Goal: Information Seeking & Learning: Learn about a topic

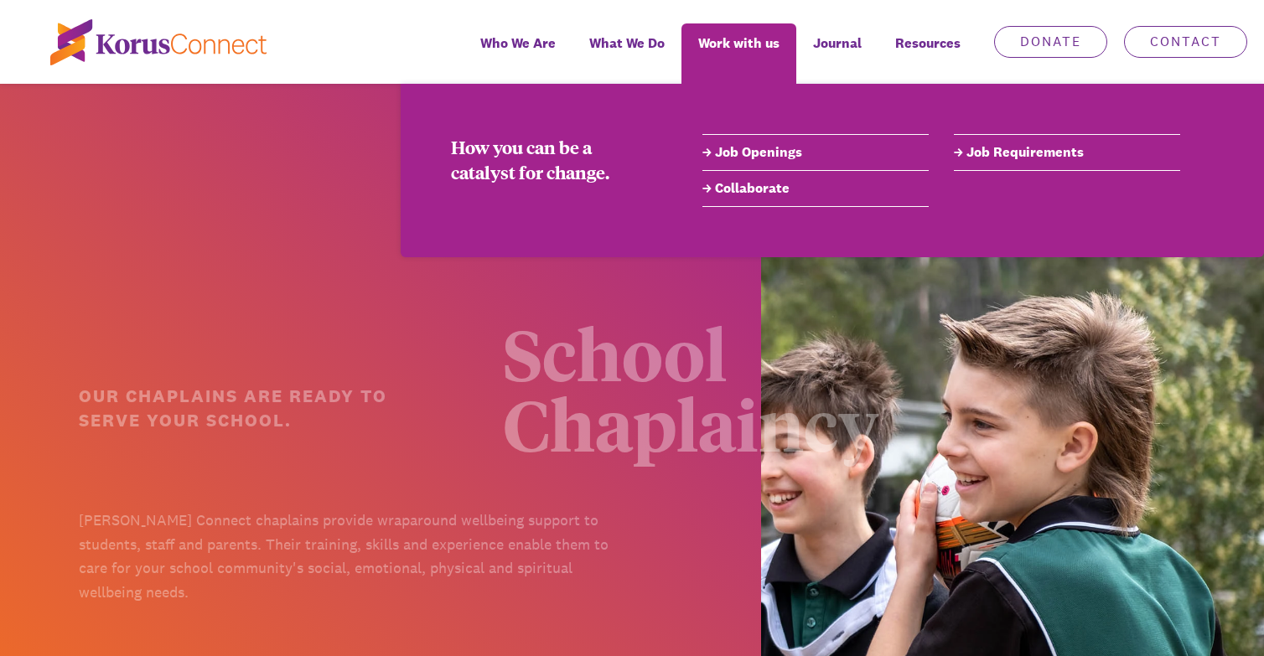
click at [765, 146] on link "Job Openings" at bounding box center [816, 153] width 226 height 20
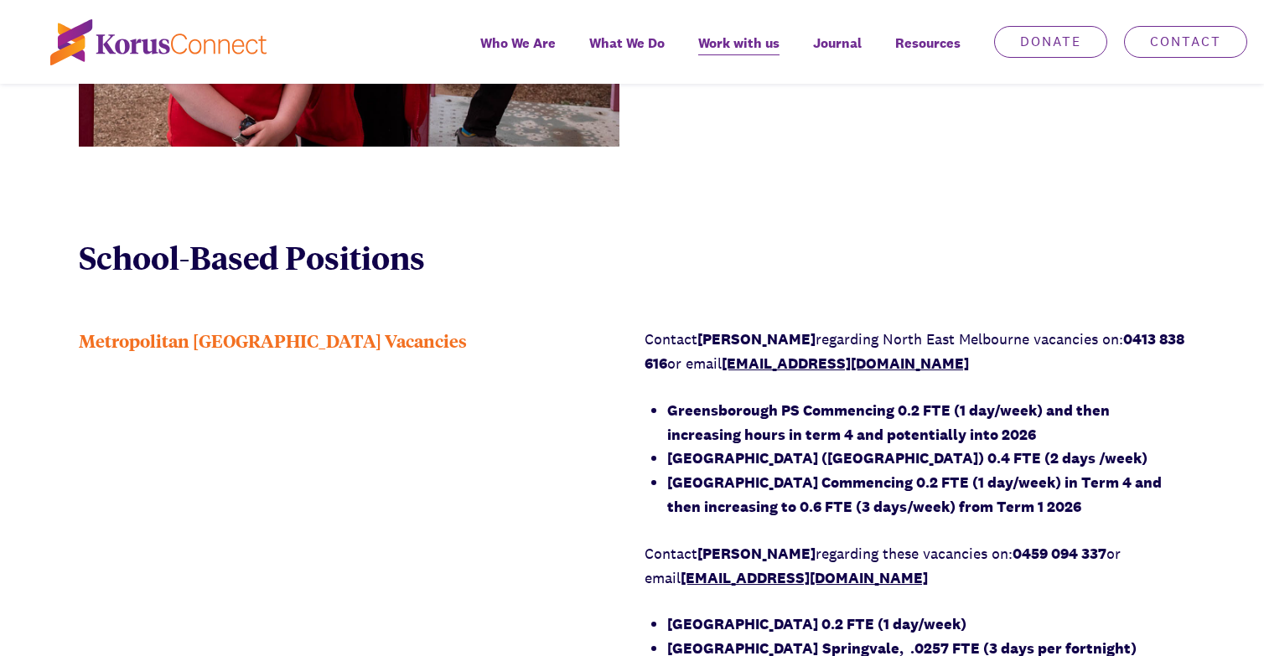
scroll to position [1240, 0]
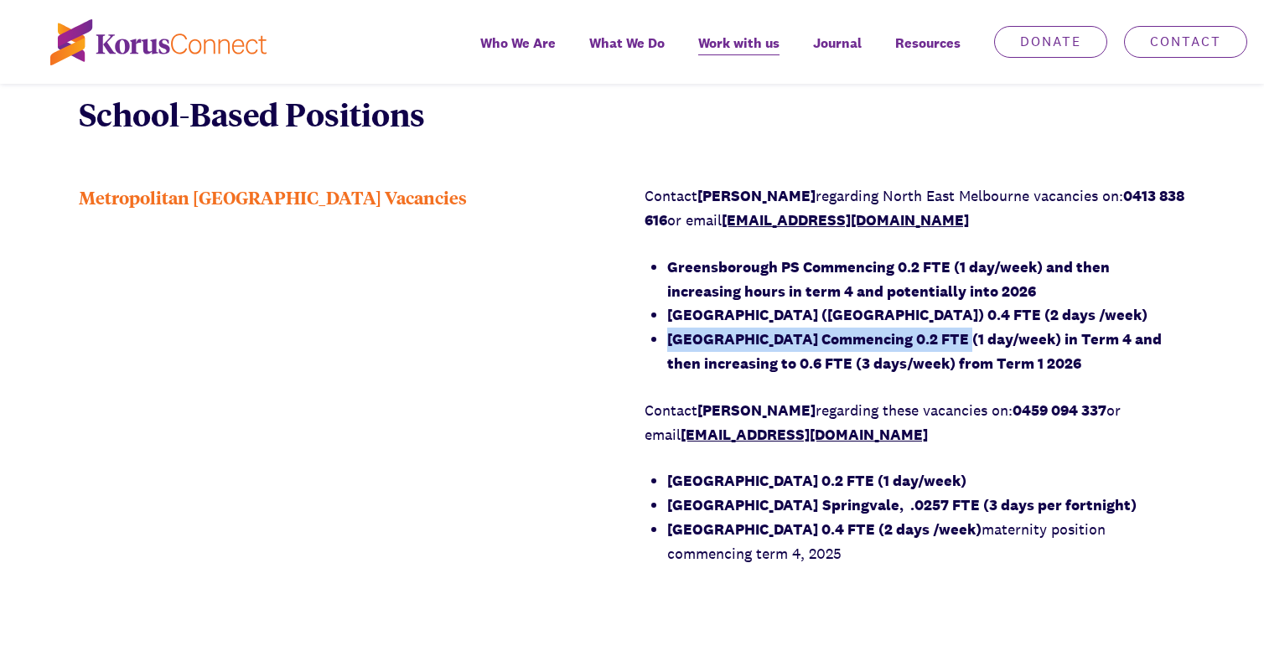
drag, startPoint x: 666, startPoint y: 344, endPoint x: 950, endPoint y: 329, distance: 284.6
click at [950, 329] on div "Contact [PERSON_NAME] regarding [GEOGRAPHIC_DATA] vacancies on: 0413 838 616 or…" at bounding box center [915, 374] width 541 height 381
click at [495, 399] on div "Metropolitan [GEOGRAPHIC_DATA] Vacancies" at bounding box center [349, 386] width 541 height 404
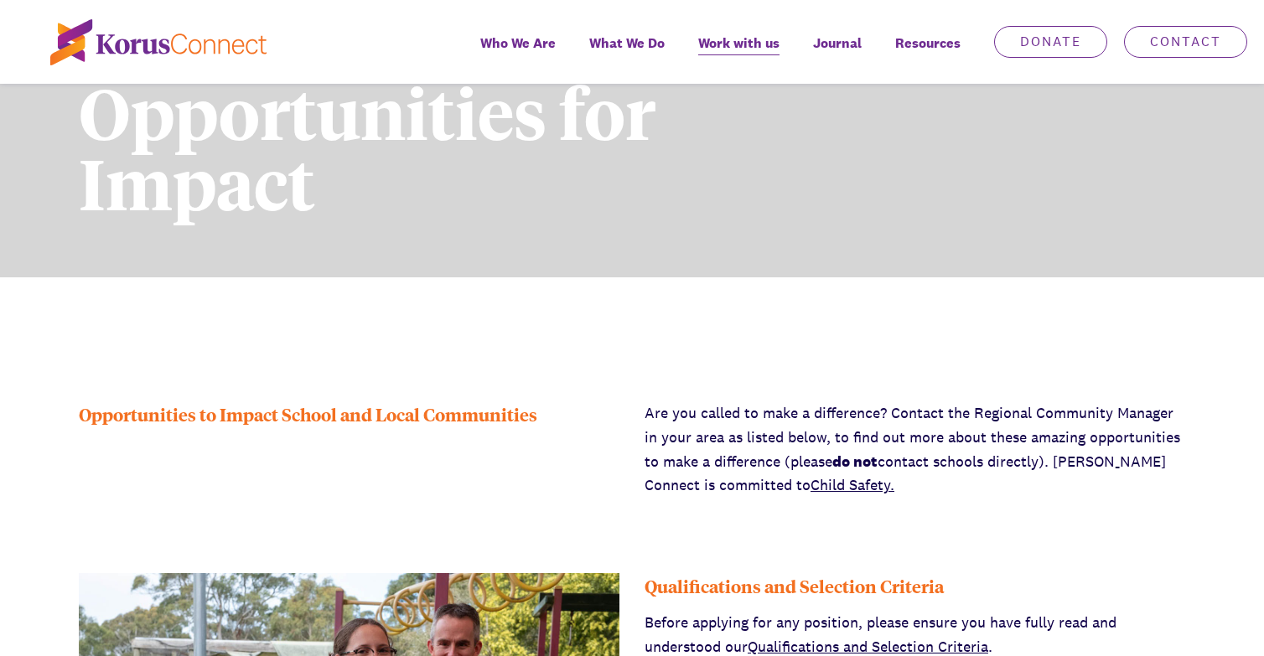
scroll to position [0, 0]
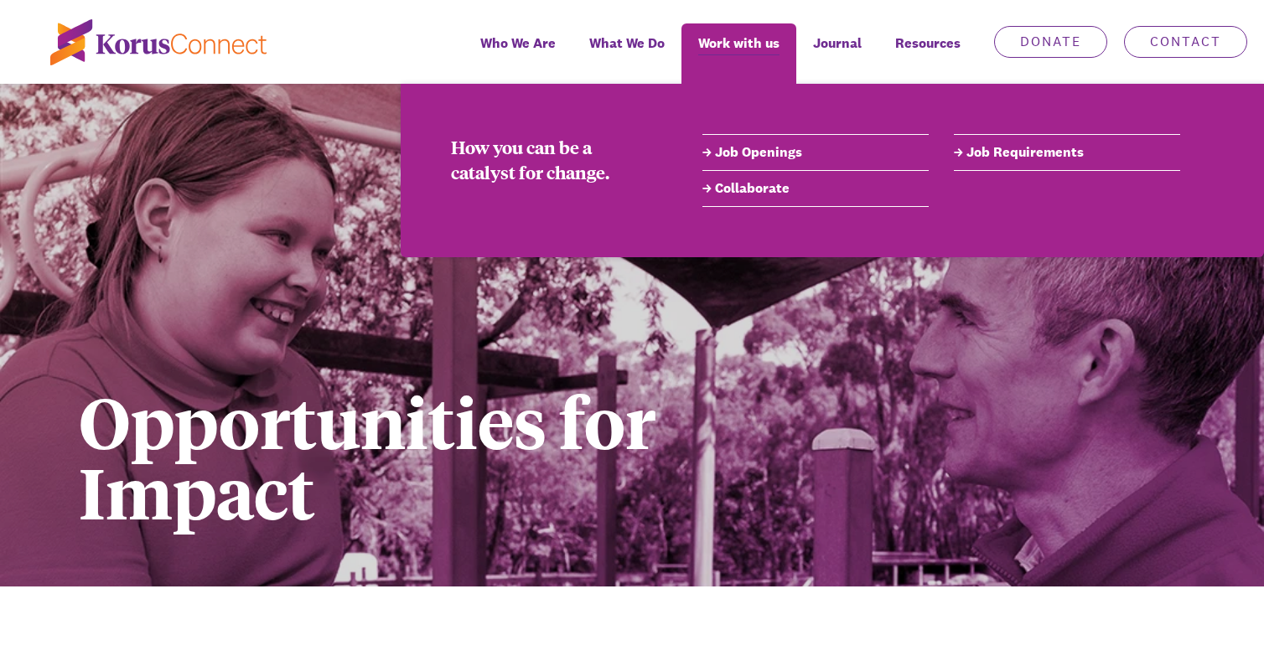
click at [1007, 154] on link "Job Requirements" at bounding box center [1067, 153] width 226 height 20
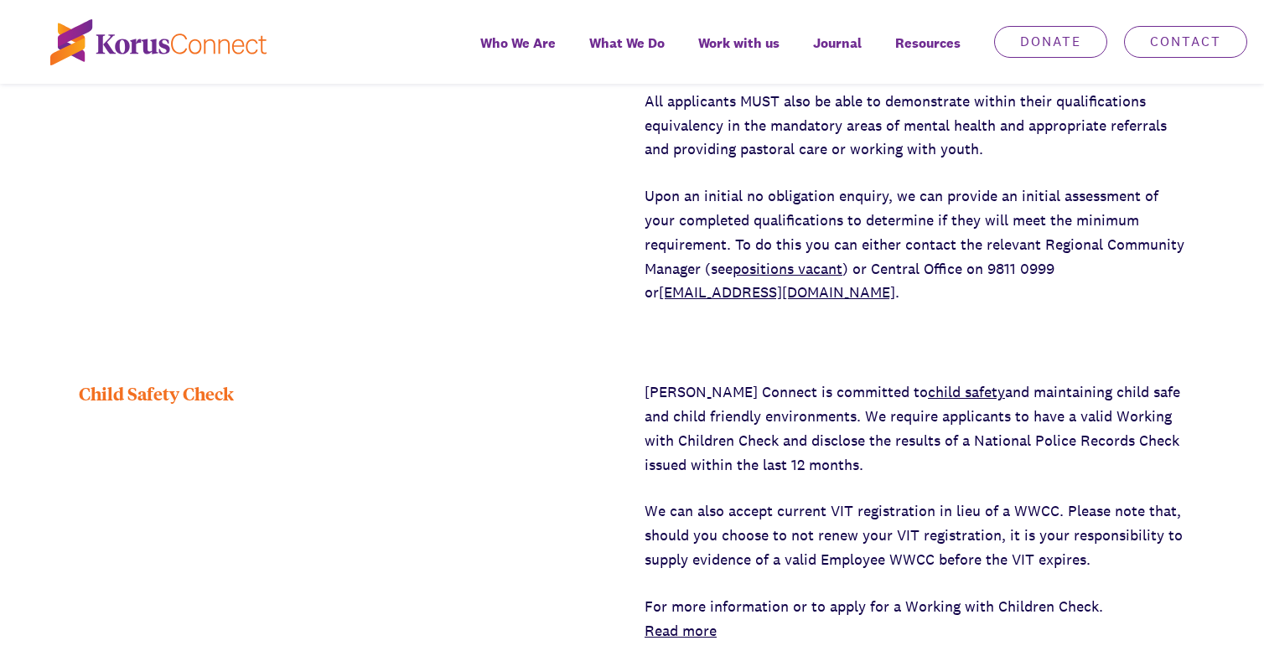
scroll to position [1140, 0]
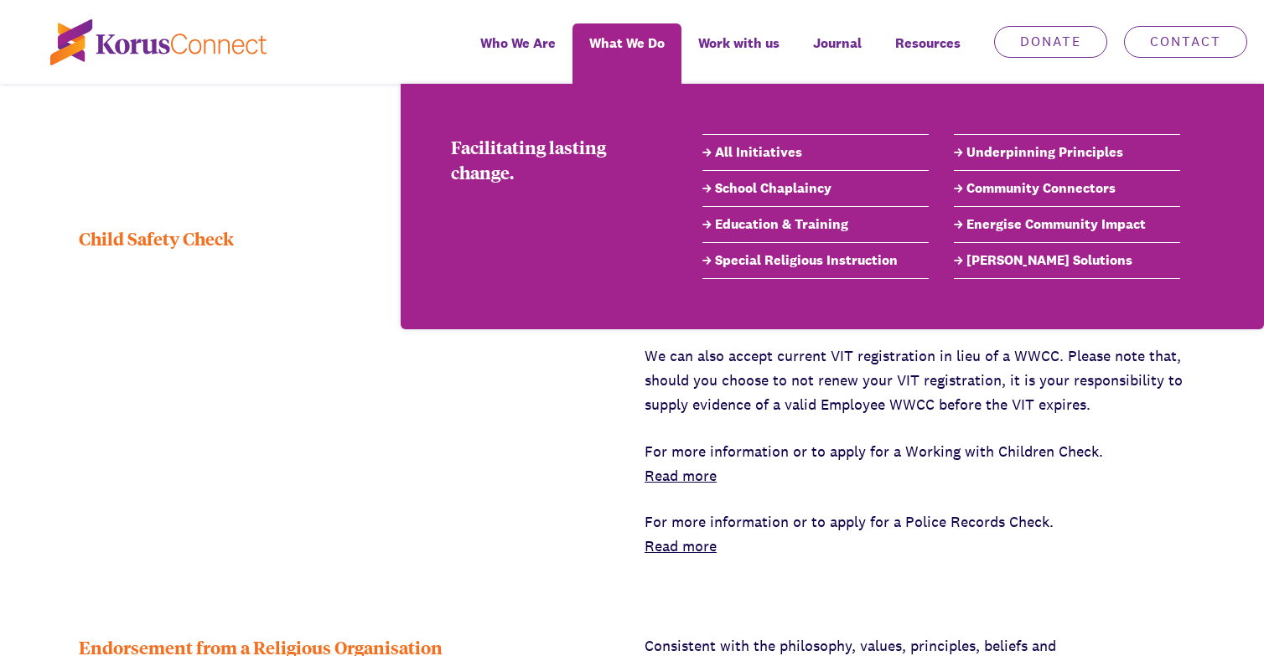
click at [785, 184] on link "School Chaplaincy" at bounding box center [816, 189] width 226 height 20
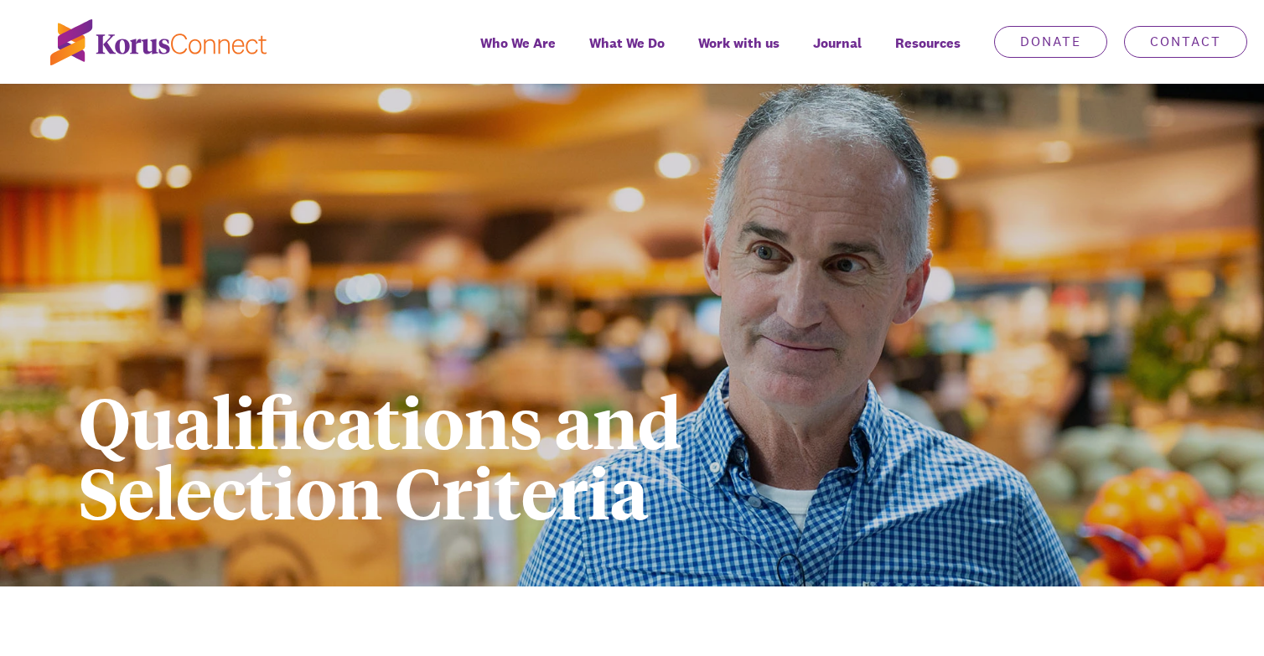
scroll to position [671, 0]
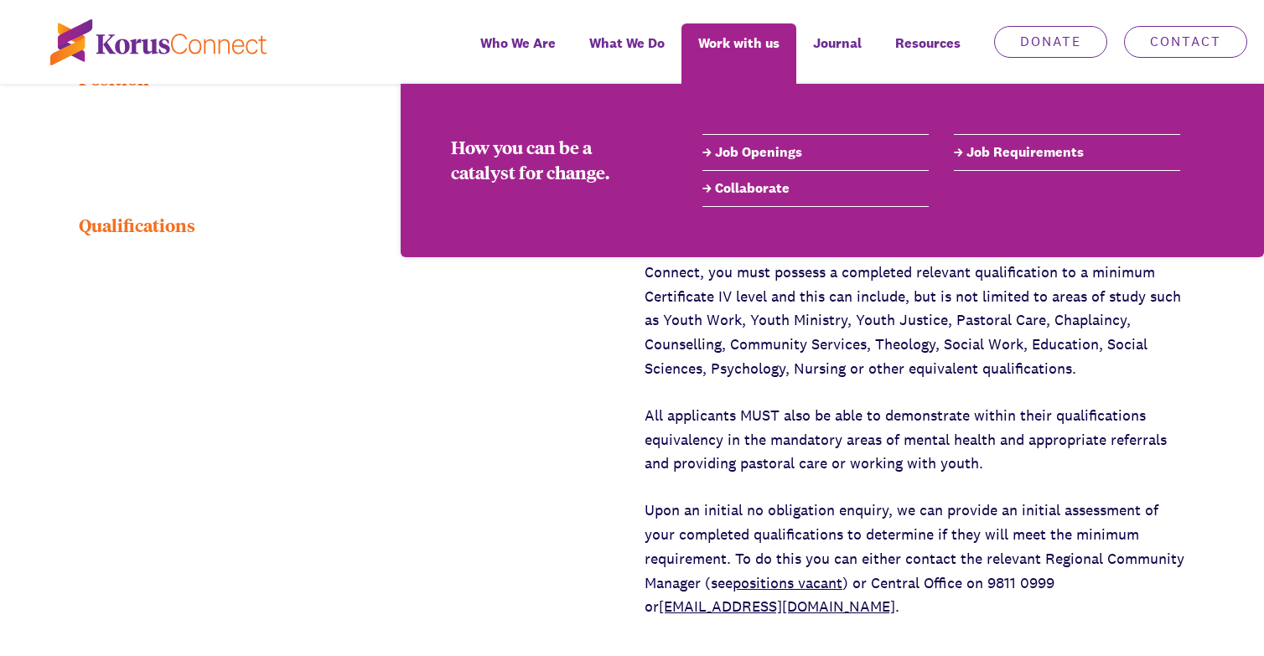
click at [755, 154] on link "Job Openings" at bounding box center [816, 153] width 226 height 20
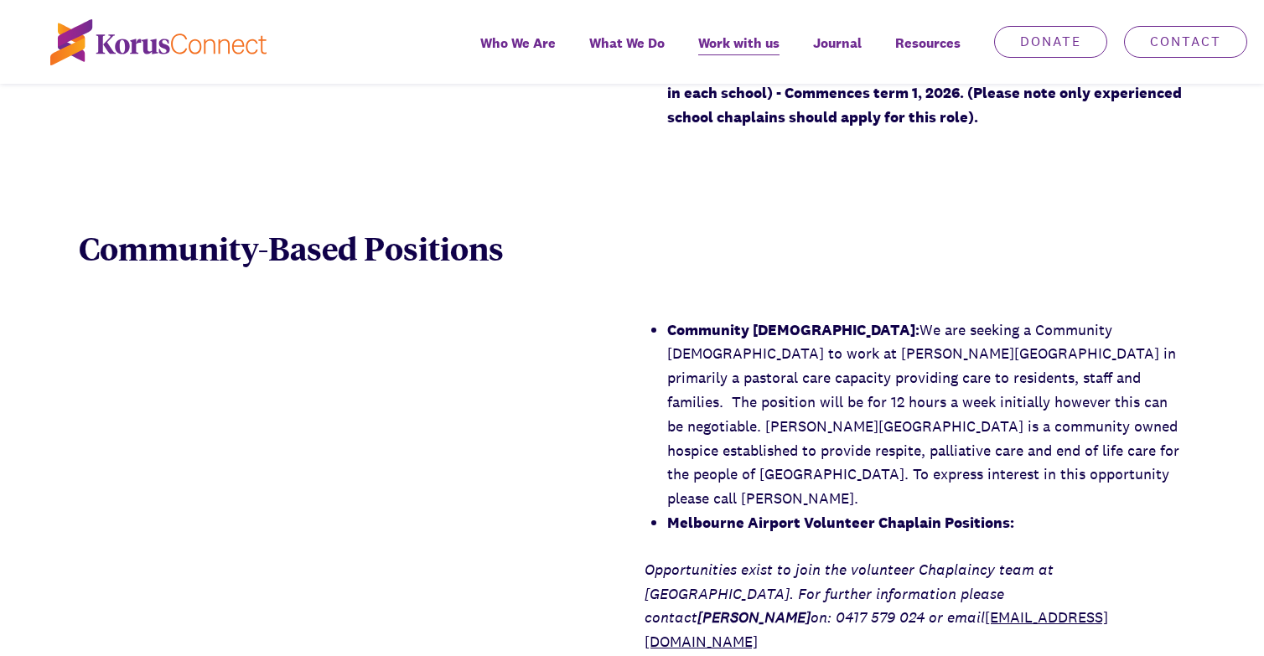
scroll to position [2470, 0]
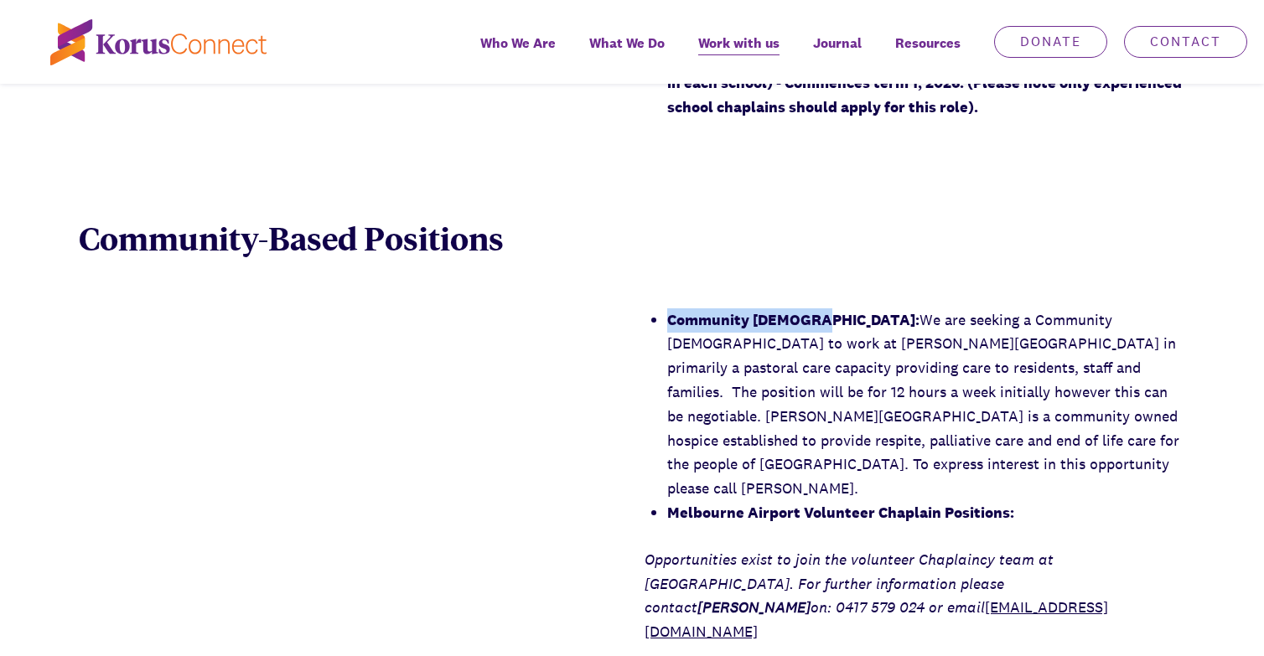
drag, startPoint x: 668, startPoint y: 318, endPoint x: 815, endPoint y: 320, distance: 146.7
click at [815, 320] on strong "Community [DEMOGRAPHIC_DATA]:" at bounding box center [793, 319] width 252 height 19
copy strong "Community Chaplain"
click at [535, 370] on div "Community Chaplain: We are seeking a Community Chaplain to work at Anam Cara Ho…" at bounding box center [632, 477] width 1264 height 336
click at [743, 351] on li "Community Chaplain: We are seeking a Community Chaplain to work at Anam Cara Ho…" at bounding box center [926, 405] width 518 height 193
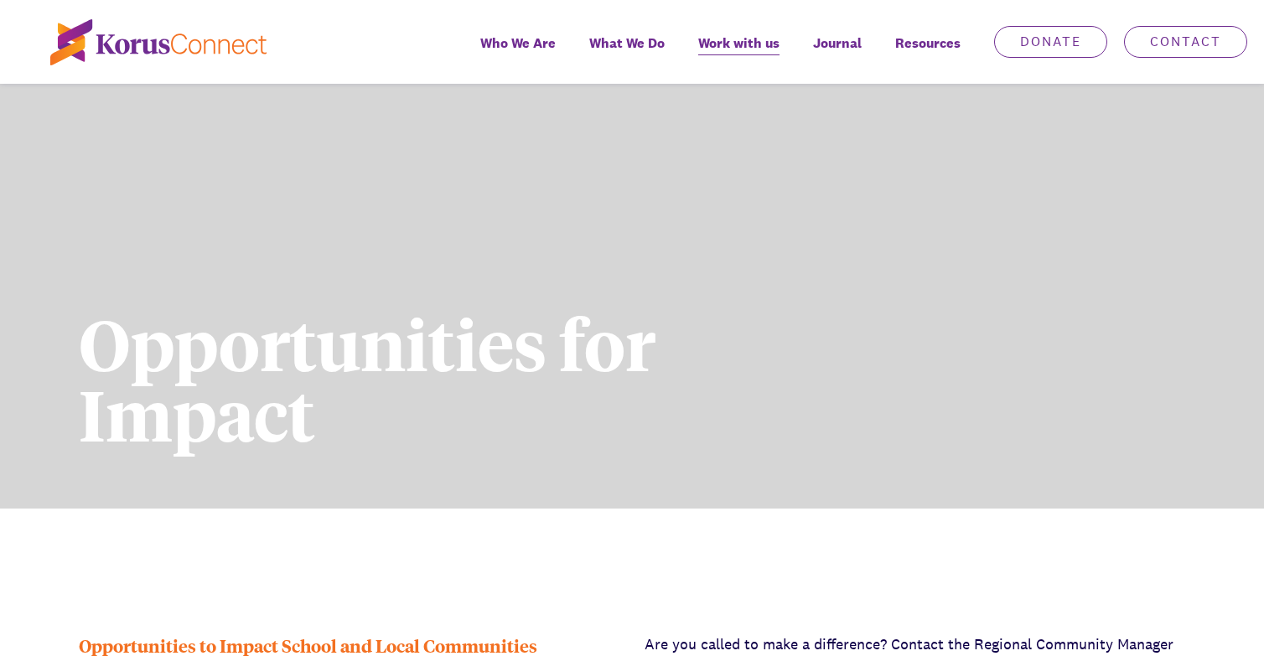
scroll to position [0, 0]
